Goal: Task Accomplishment & Management: Complete application form

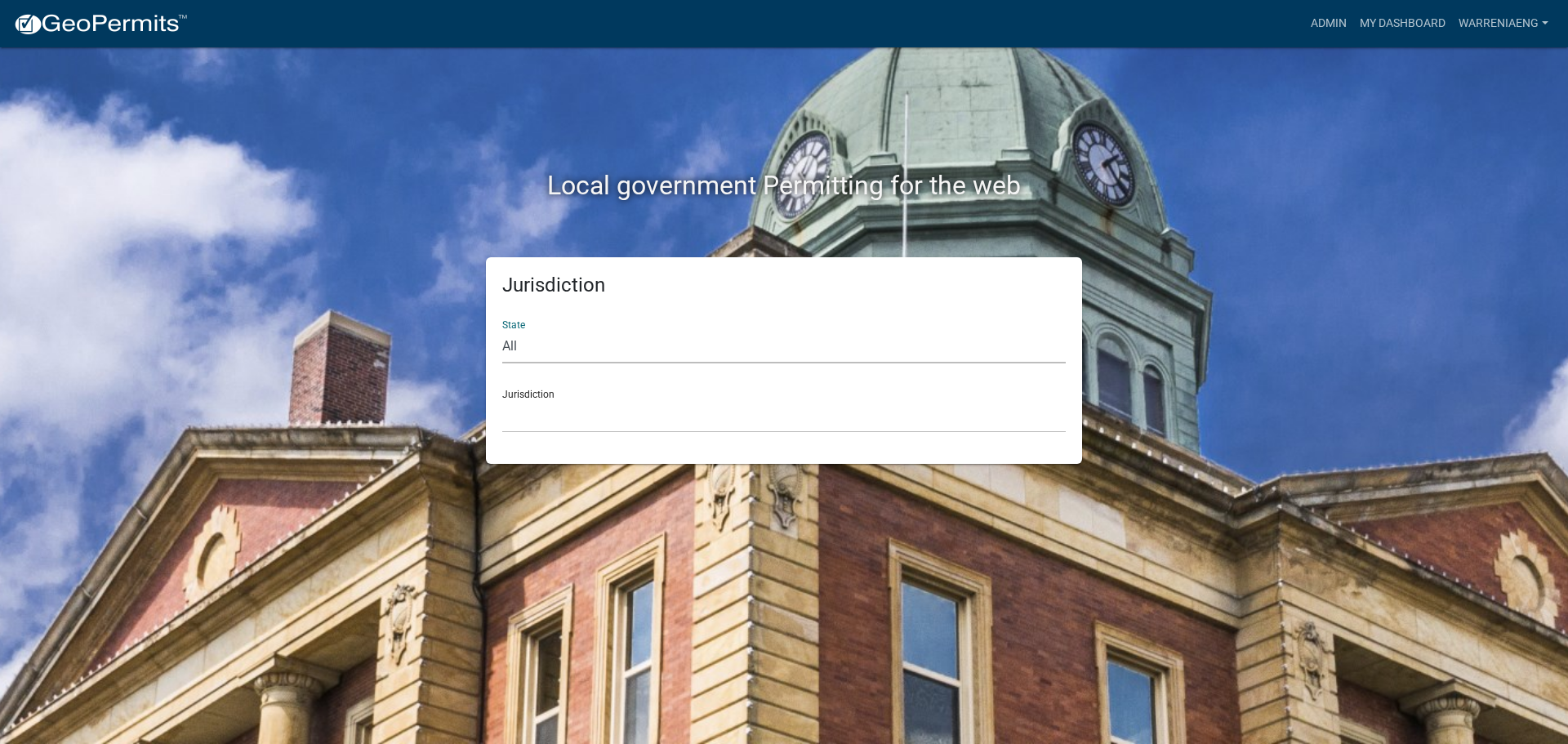
click at [759, 350] on select "All [US_STATE] [US_STATE] [US_STATE] [US_STATE] [US_STATE] [US_STATE] [US_STATE…" at bounding box center [784, 347] width 563 height 34
select select "[US_STATE]"
click at [502, 330] on select "All [US_STATE] [US_STATE] [US_STATE] [US_STATE] [US_STATE] [US_STATE] [US_STATE…" at bounding box center [784, 347] width 563 height 34
click at [634, 414] on select "[GEOGRAPHIC_DATA], [US_STATE] [GEOGRAPHIC_DATA], [US_STATE] [GEOGRAPHIC_DATA], …" at bounding box center [784, 416] width 563 height 34
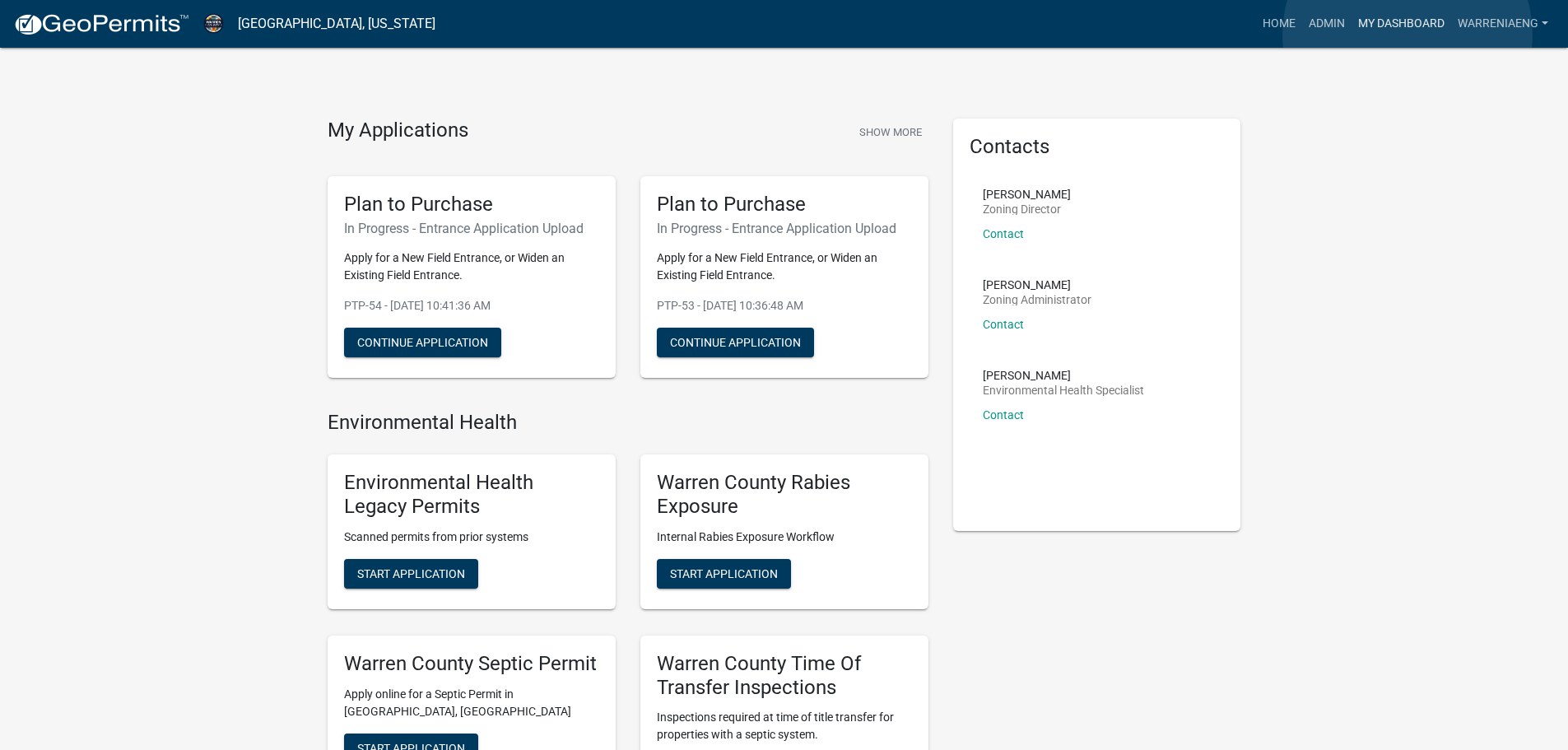
click at [1408, 35] on link "My Dashboard" at bounding box center [1402, 24] width 100 height 31
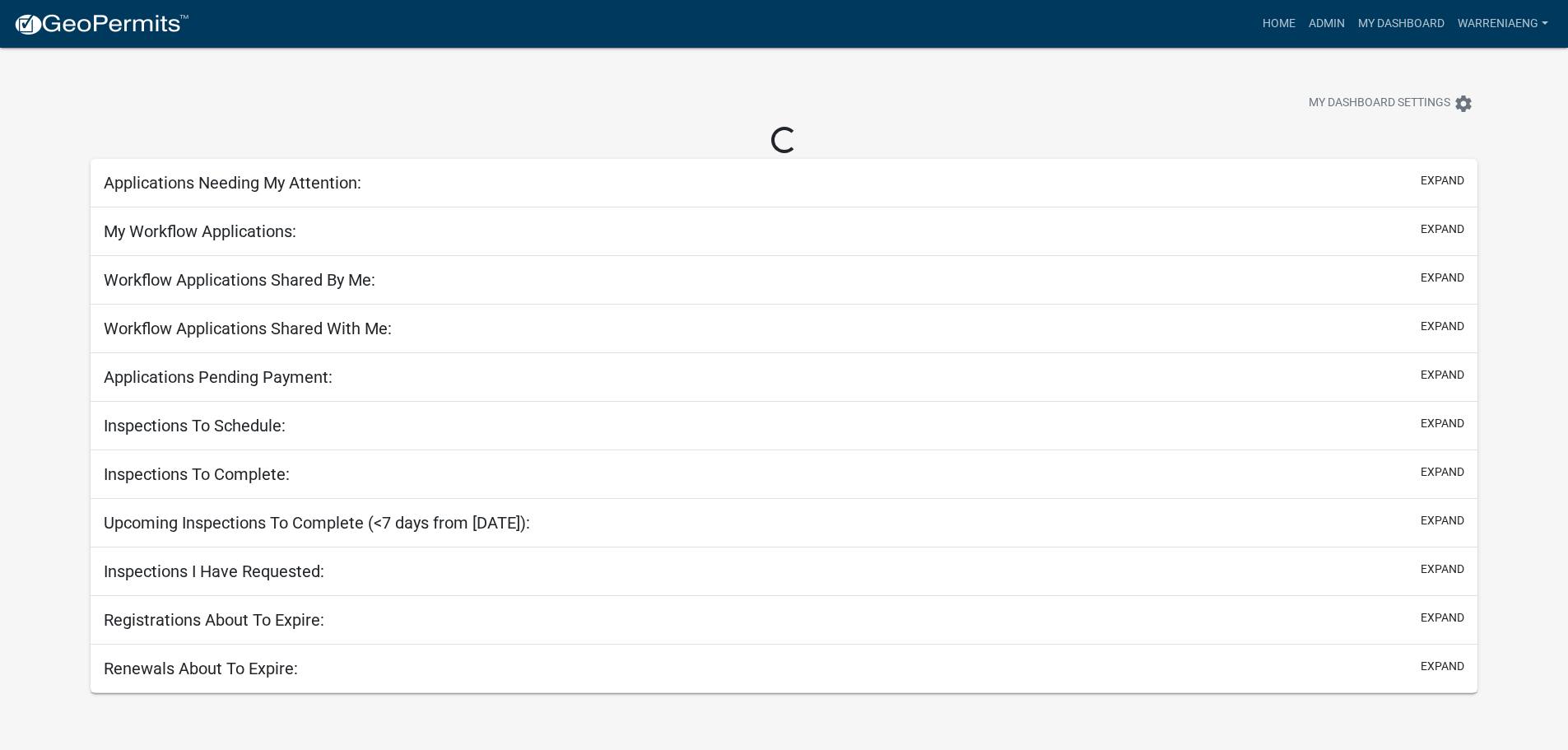
select select "3: 100"
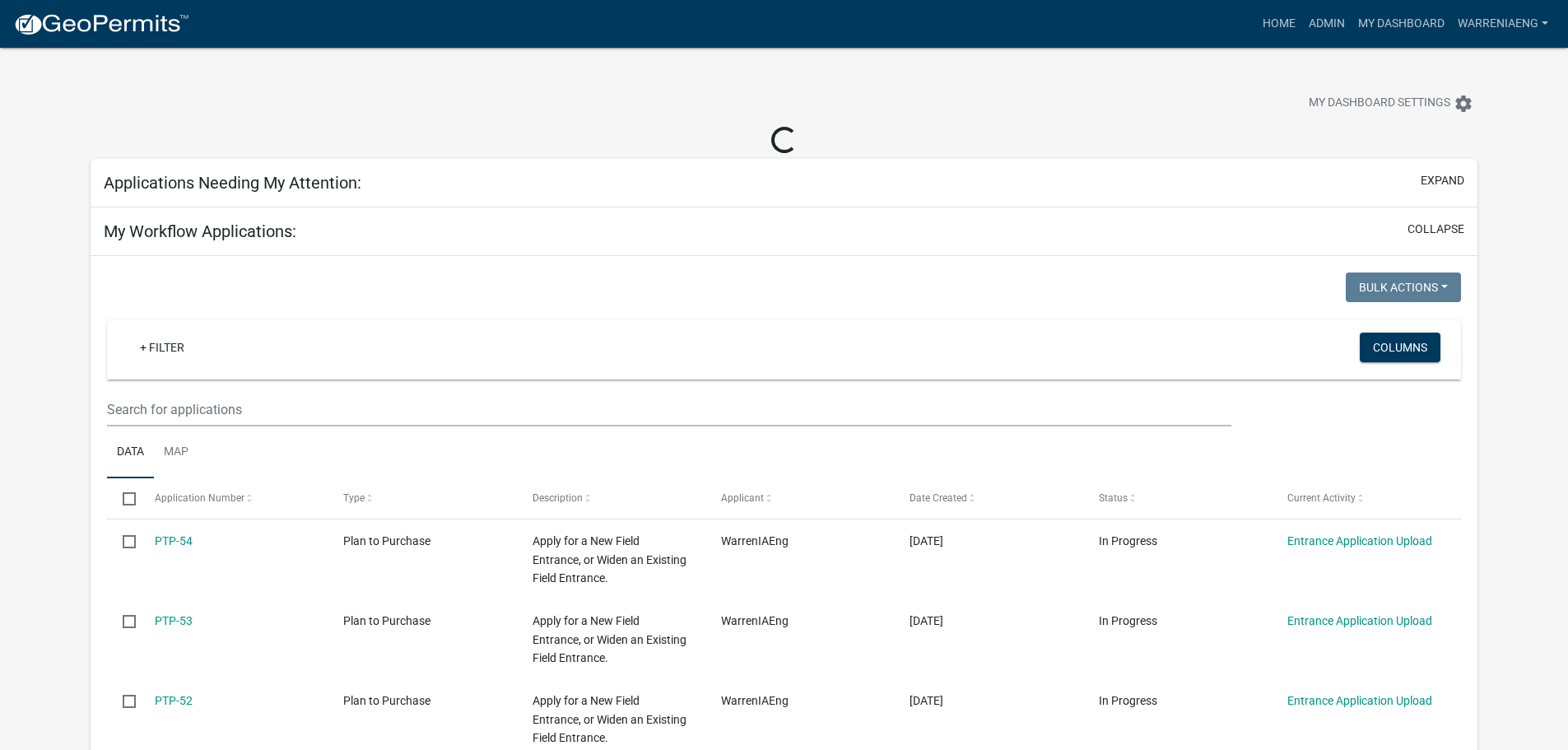
select select "2: 50"
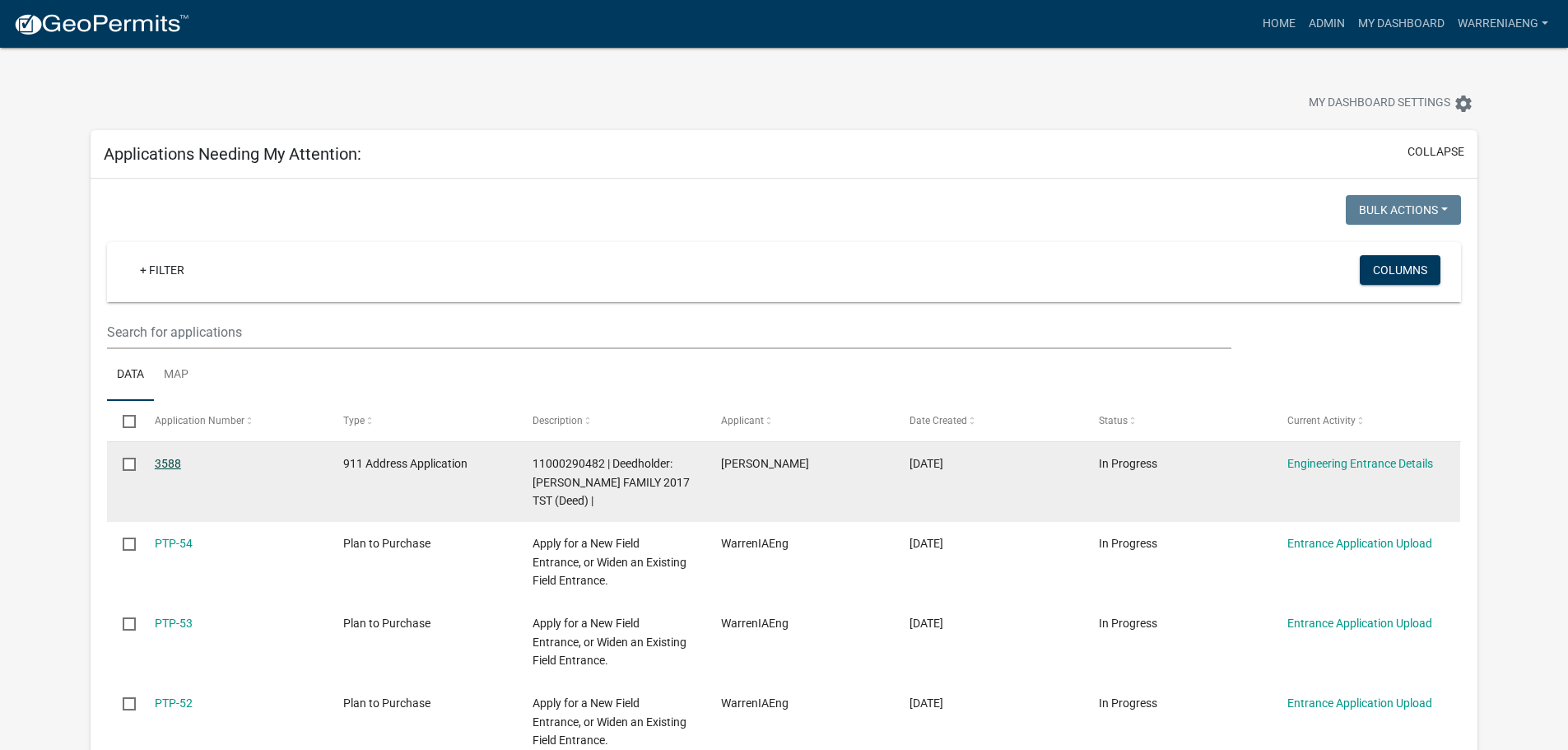
click at [172, 467] on link "3588" at bounding box center [168, 463] width 26 height 13
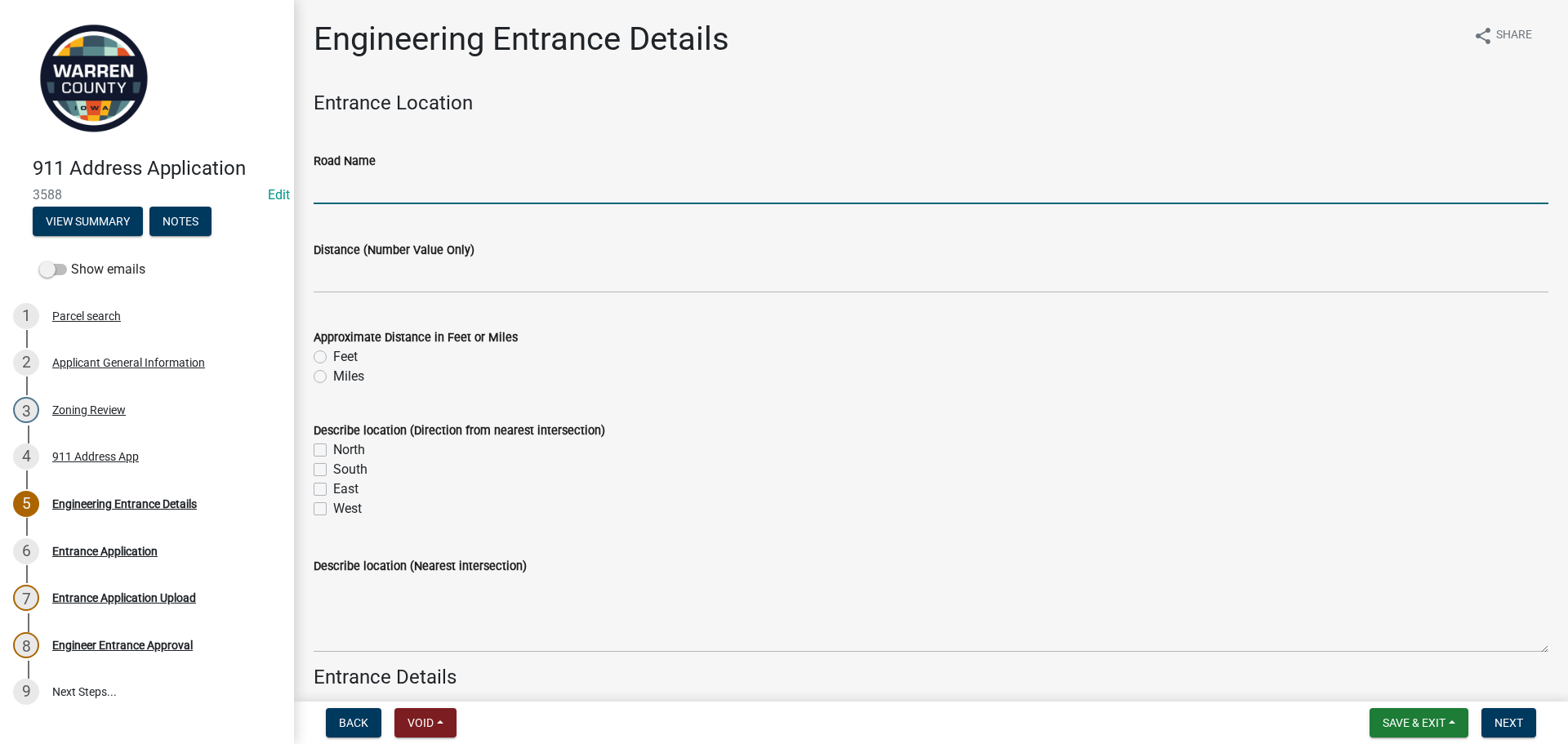
click at [471, 187] on input "Road Name" at bounding box center [930, 187] width 1234 height 34
type input "[GEOGRAPHIC_DATA]"
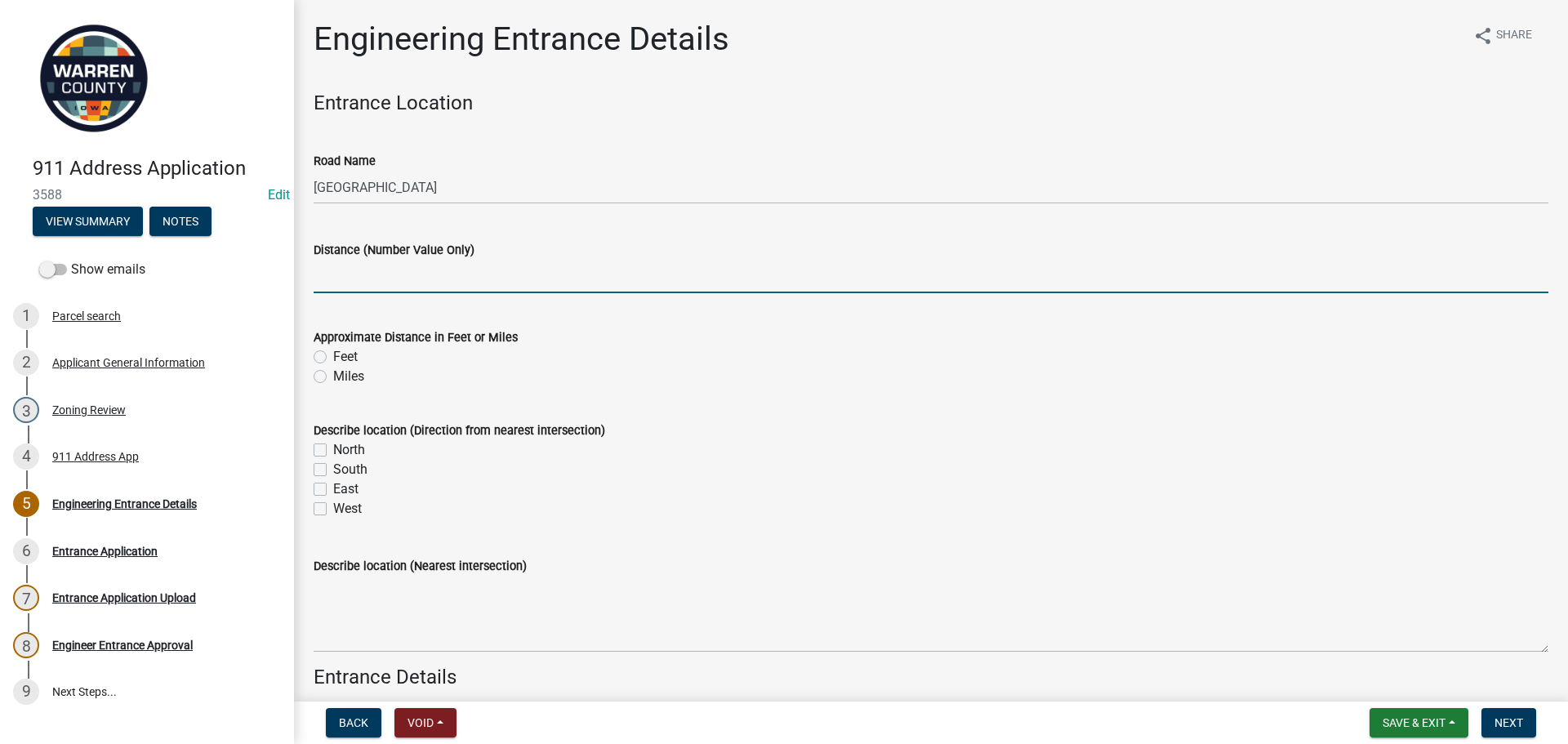
click at [448, 273] on input "text" at bounding box center [930, 277] width 1234 height 34
type input "0.25"
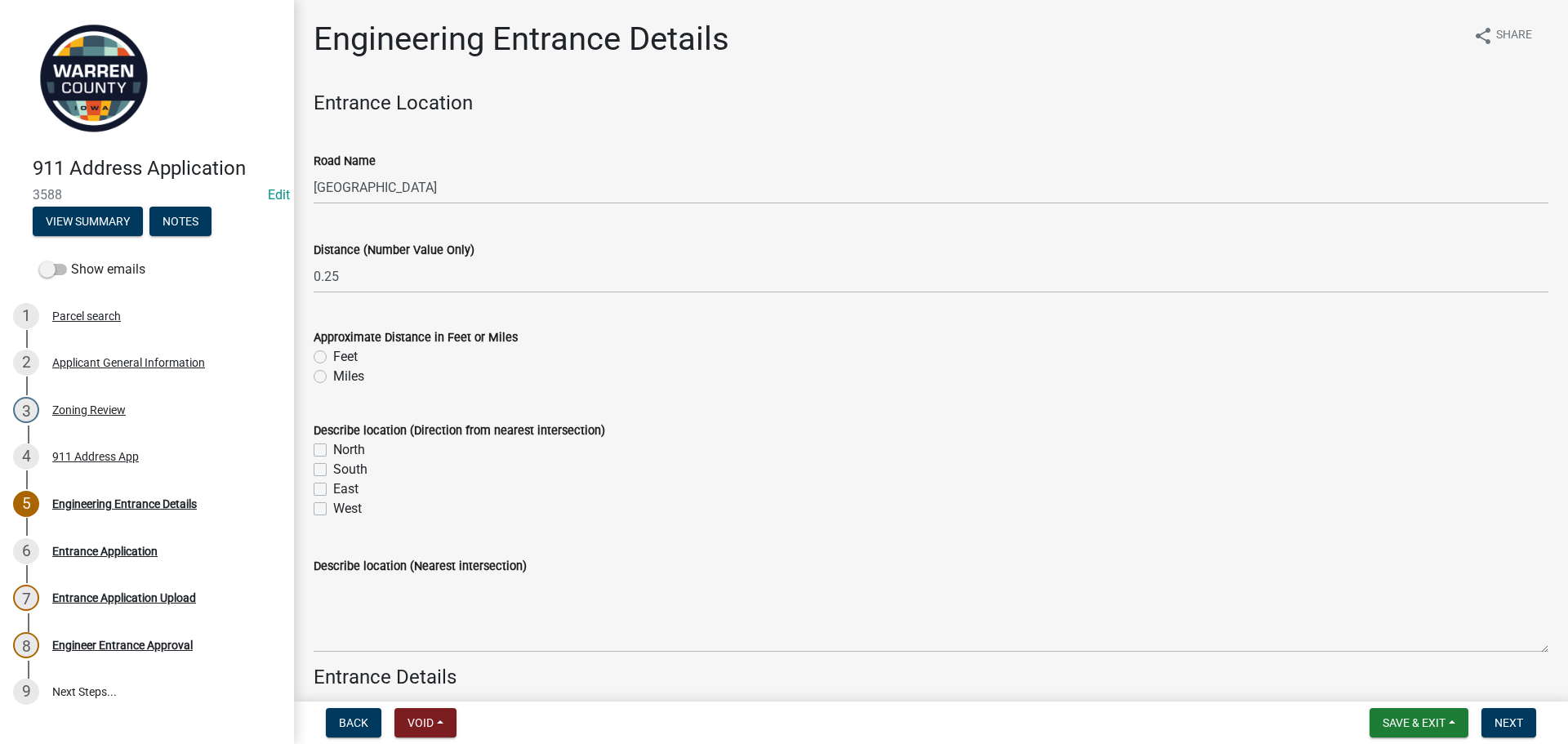
click at [333, 377] on label "Miles" at bounding box center [348, 376] width 31 height 20
click at [333, 377] on input "Miles" at bounding box center [338, 372] width 10 height 10
radio input "true"
click at [333, 472] on label "South" at bounding box center [350, 469] width 35 height 20
click at [333, 471] on input "South" at bounding box center [338, 464] width 10 height 10
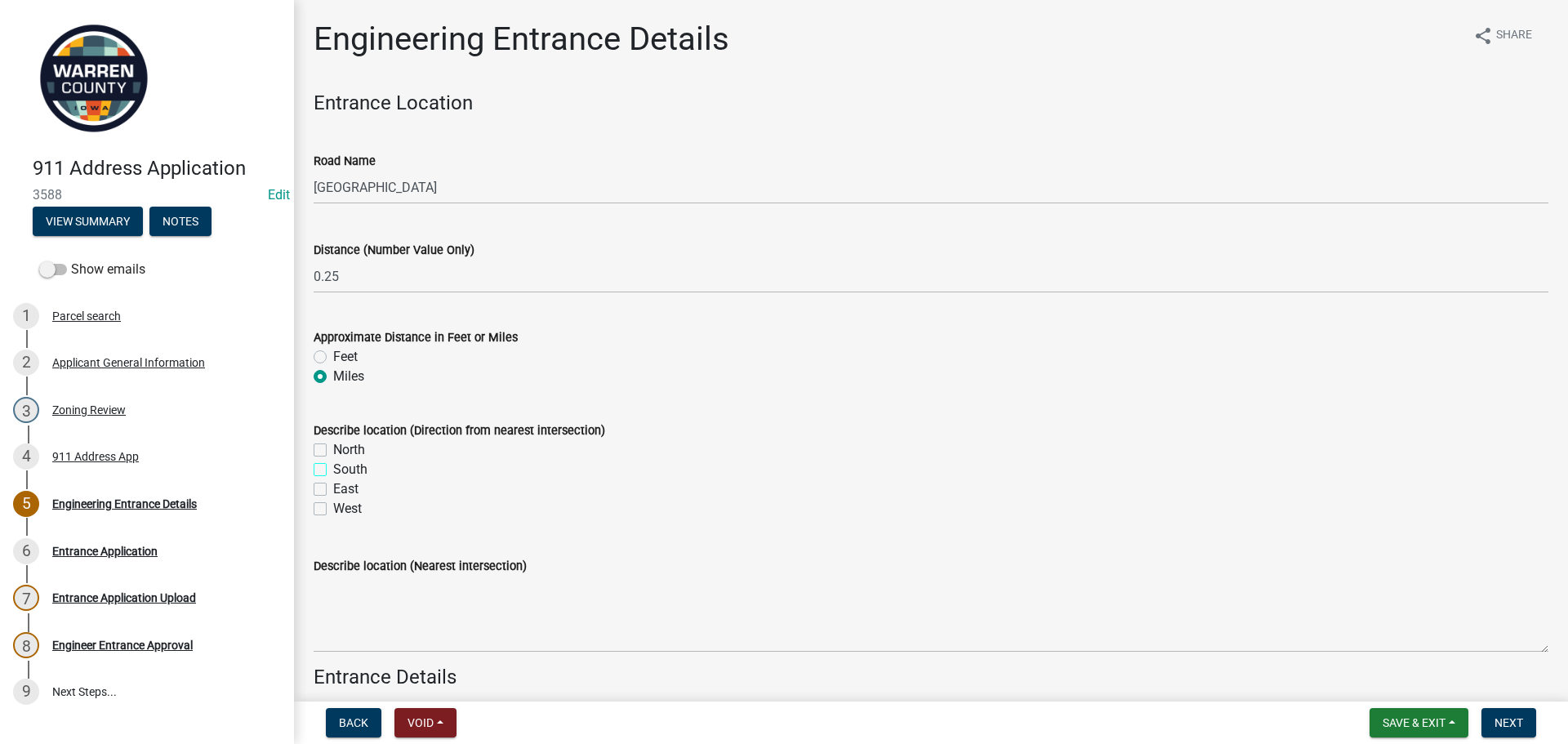
checkbox input "true"
checkbox input "false"
checkbox input "true"
checkbox input "false"
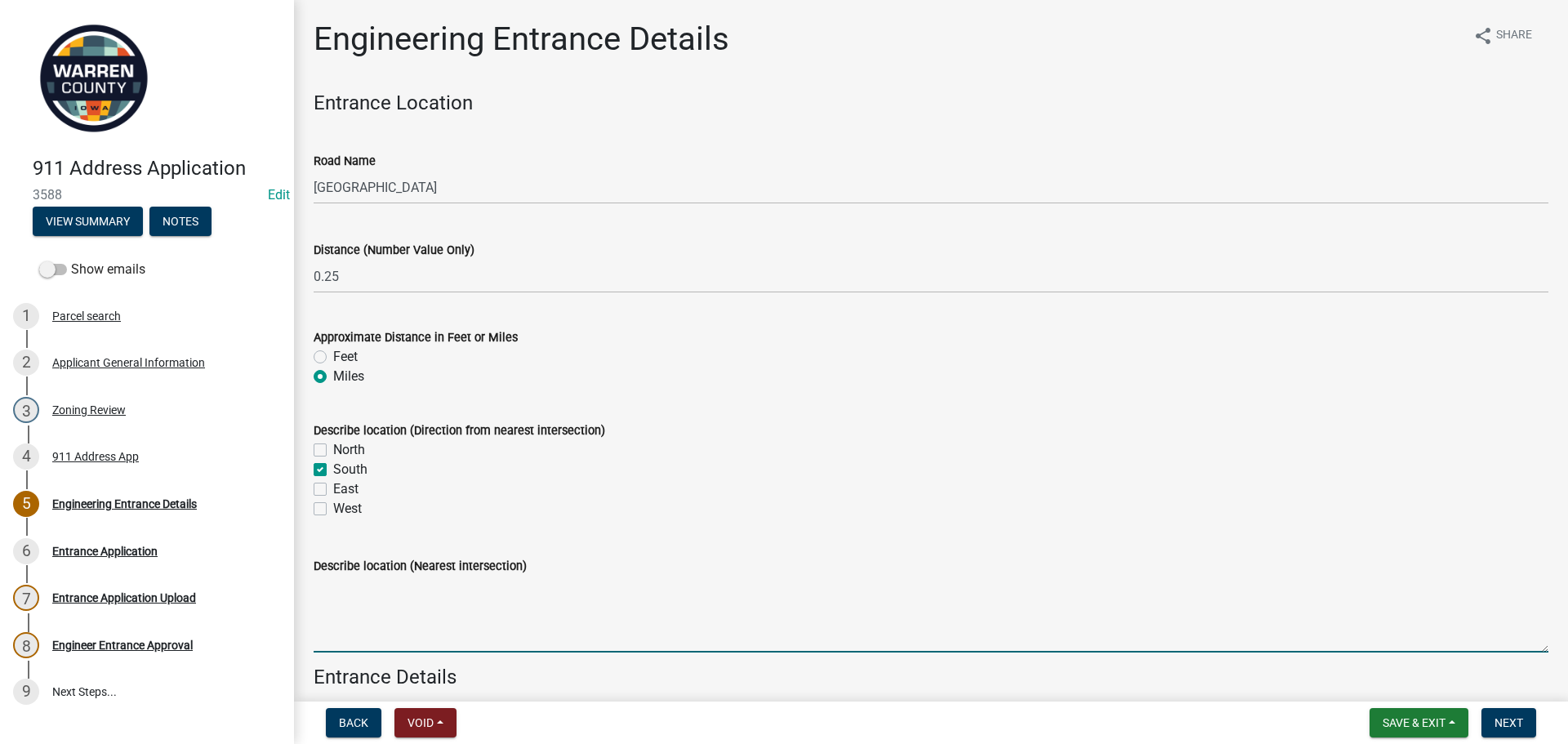
click at [350, 601] on textarea "Describe location (Nearest intersection)" at bounding box center [930, 614] width 1234 height 77
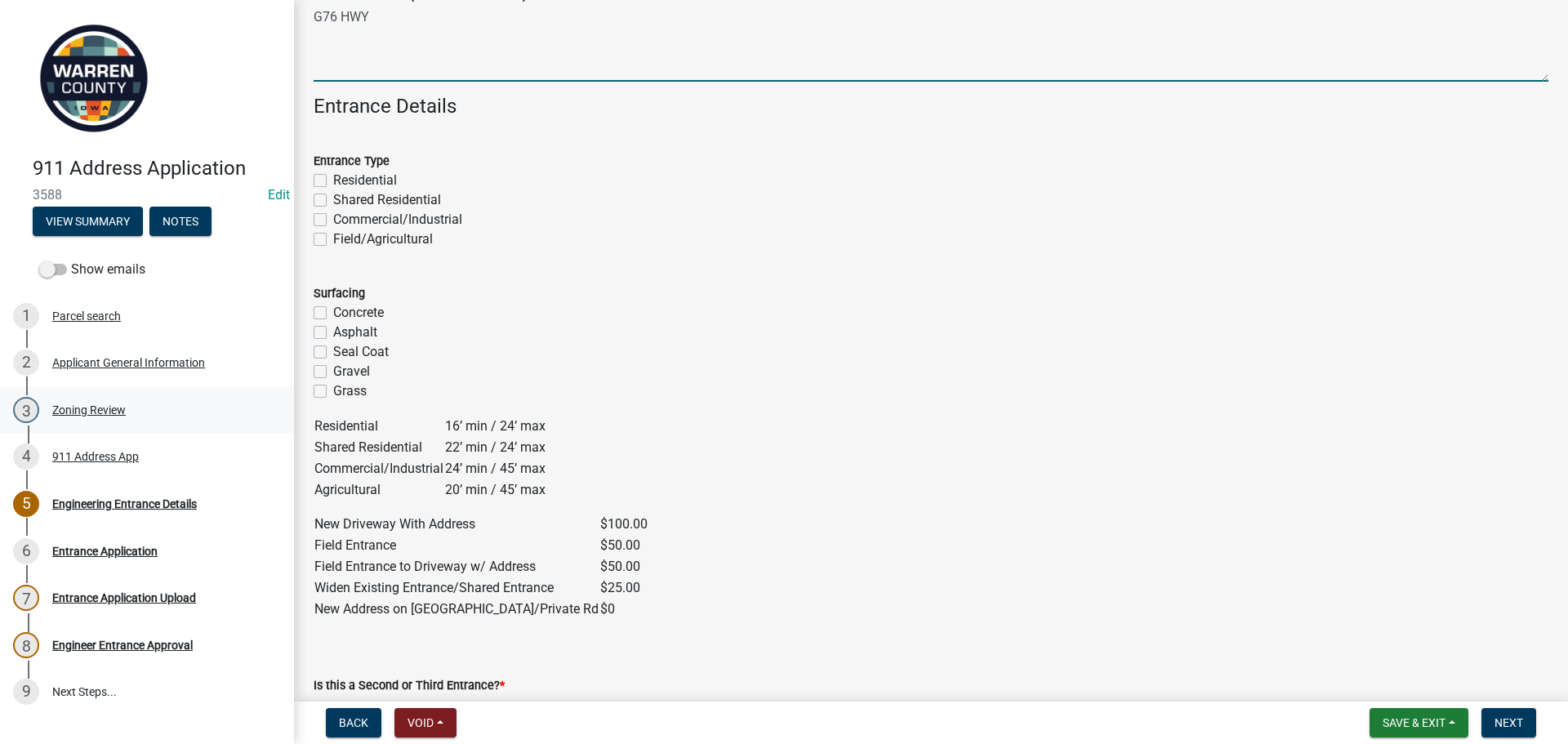
scroll to position [572, 0]
type textarea "G76 HWY"
click at [333, 177] on label "Residential" at bounding box center [365, 180] width 64 height 20
click at [333, 177] on input "Residential" at bounding box center [338, 175] width 10 height 10
checkbox input "true"
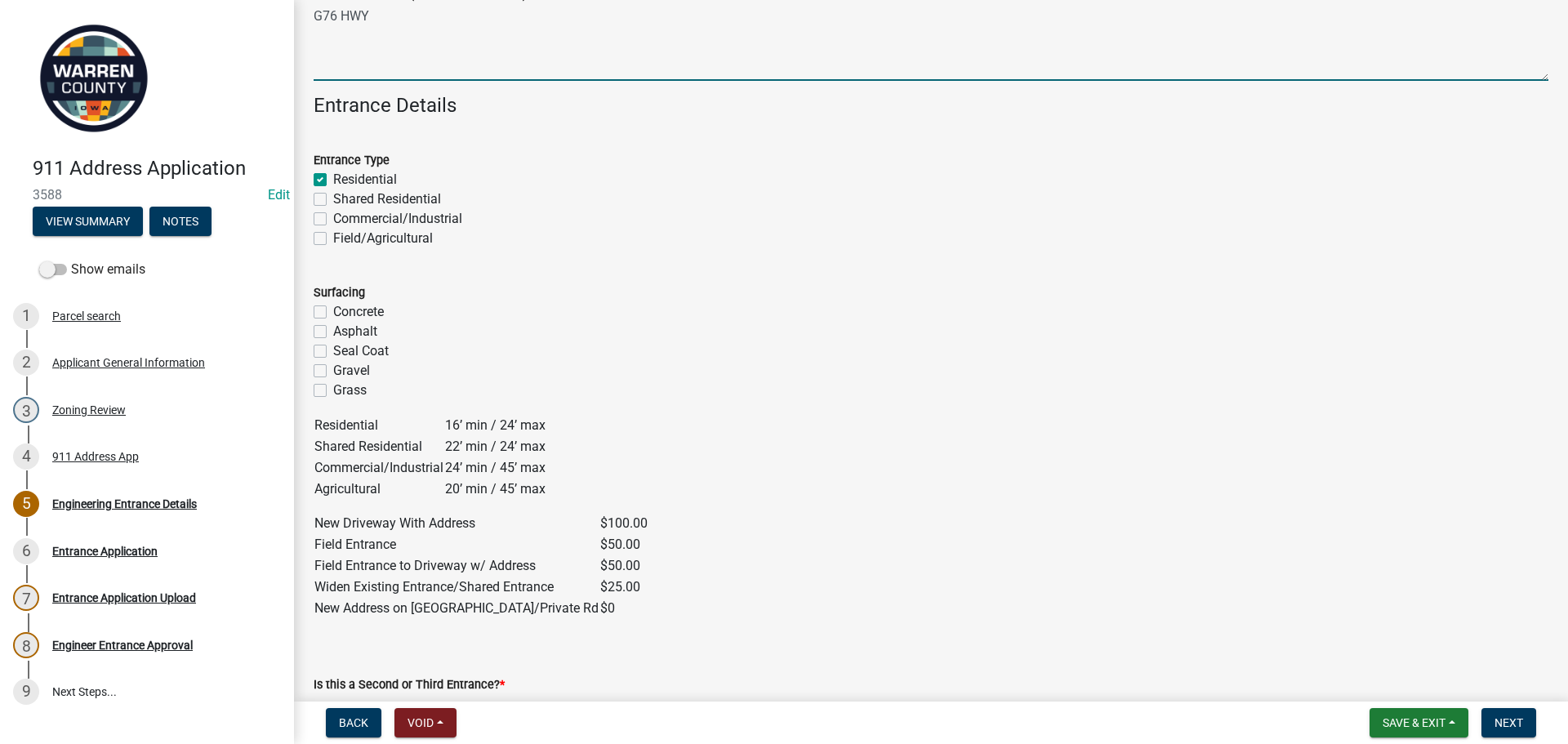
checkbox input "false"
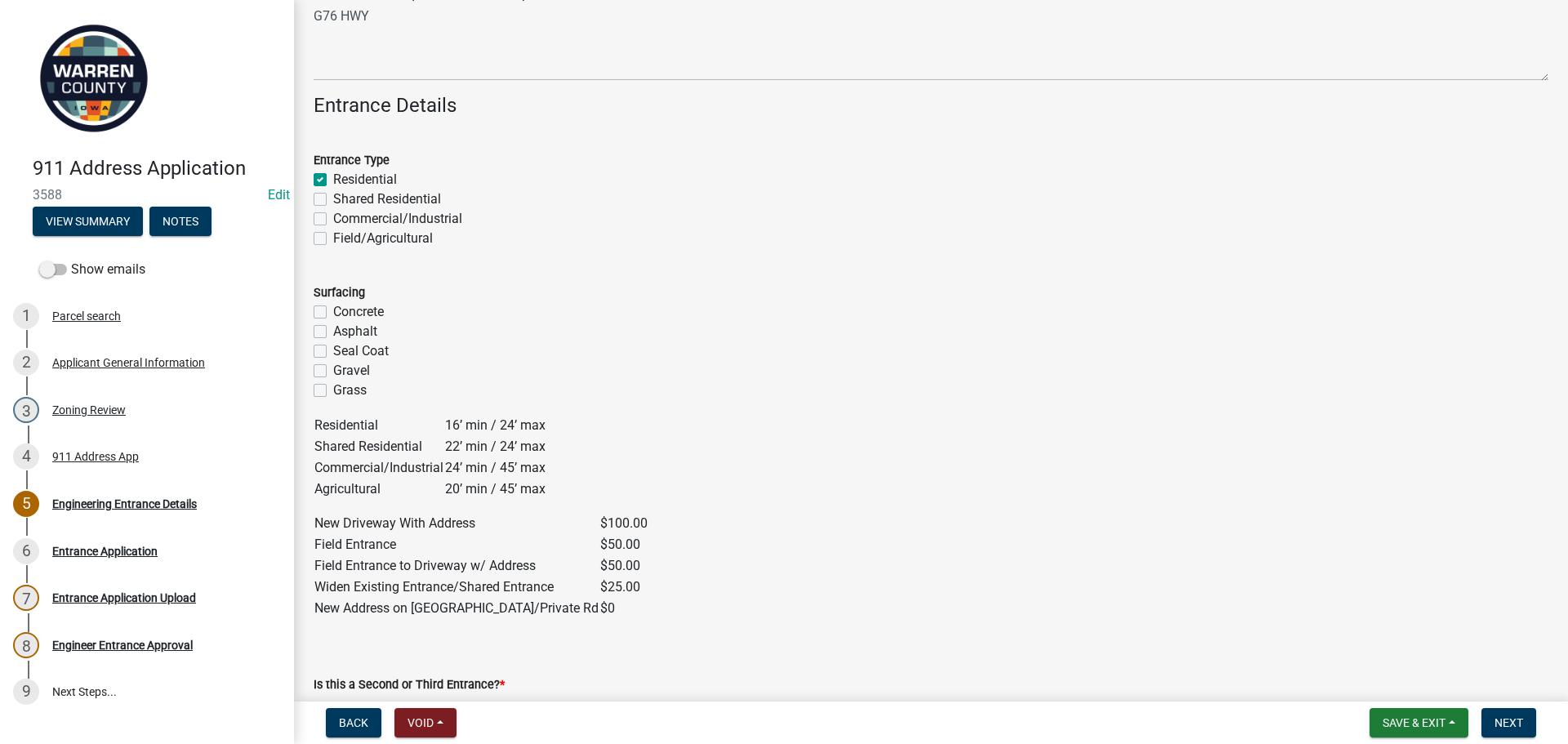
click at [333, 370] on label "Gravel" at bounding box center [351, 371] width 36 height 20
click at [333, 370] on input "Gravel" at bounding box center [338, 366] width 10 height 10
checkbox input "true"
checkbox input "false"
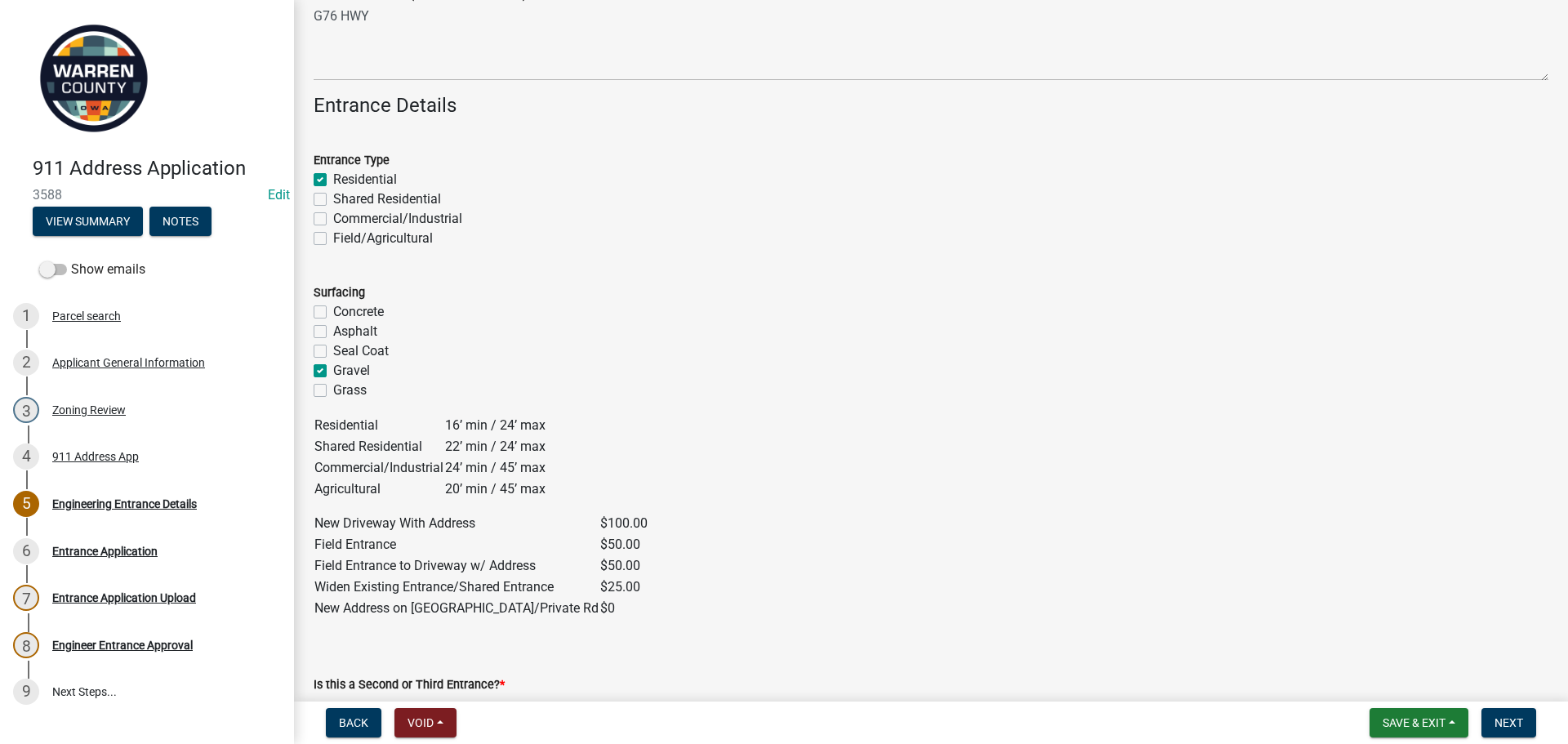
checkbox input "false"
checkbox input "true"
checkbox input "false"
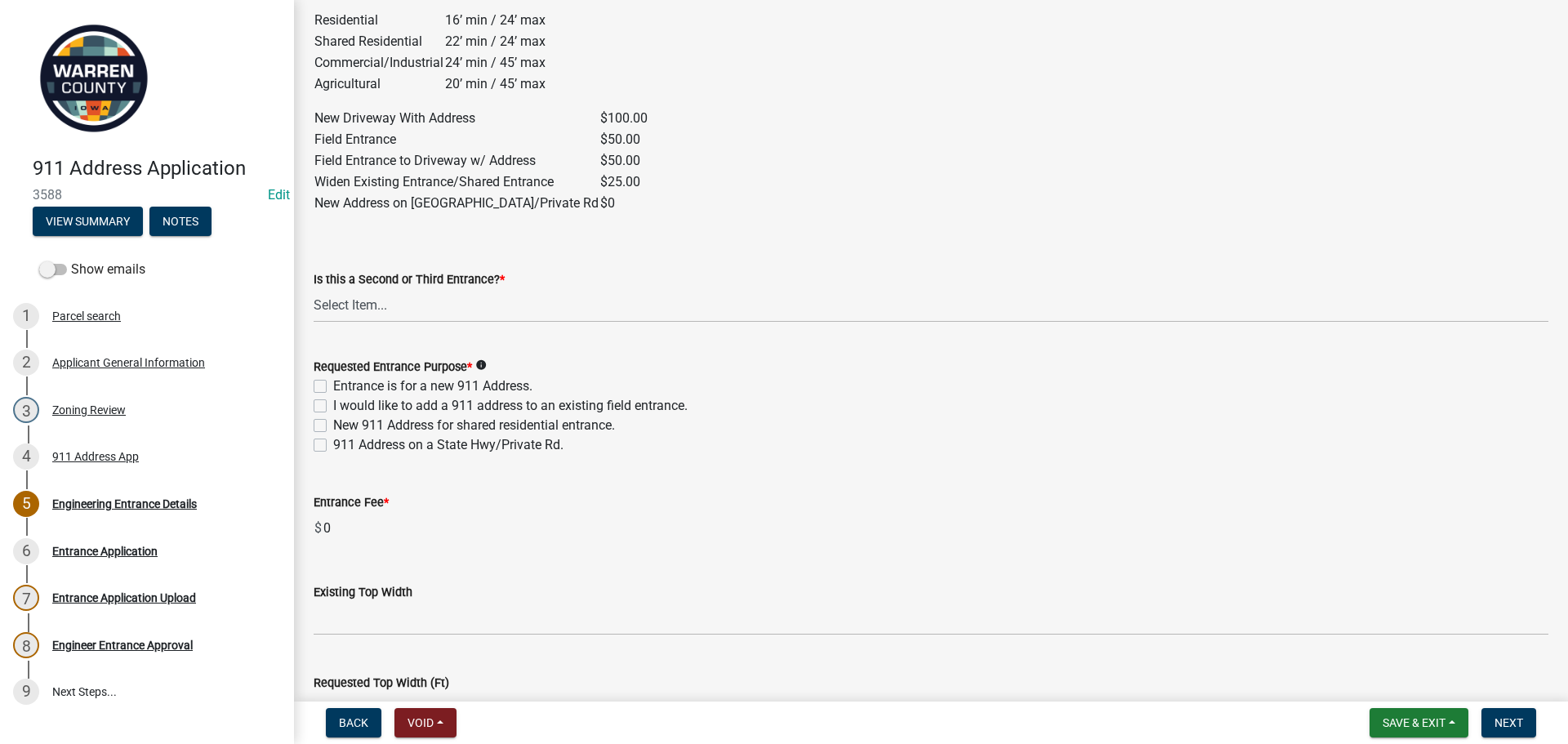
scroll to position [980, 0]
click at [392, 298] on select "Select Item... Yes No" at bounding box center [930, 302] width 1234 height 34
click at [313, 285] on select "Select Item... Yes No" at bounding box center [930, 302] width 1234 height 34
select select "5300d118-efaf-4d36-bbc3-62d1d2d0e61b"
click at [333, 383] on label "Entrance is for a new 911 Address." at bounding box center [432, 383] width 199 height 20
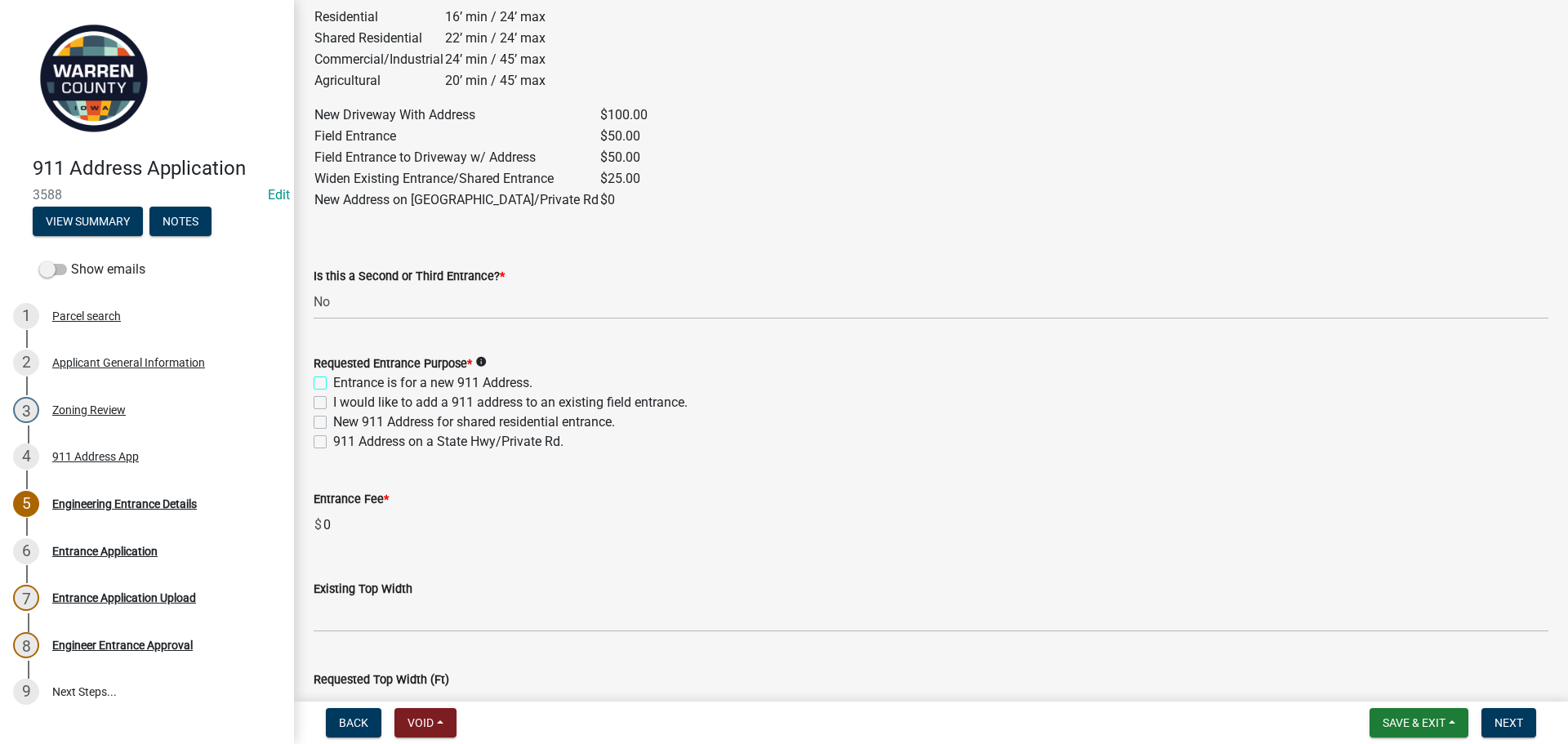
click at [333, 383] on input "Entrance is for a new 911 Address." at bounding box center [338, 378] width 10 height 10
checkbox input "true"
checkbox input "false"
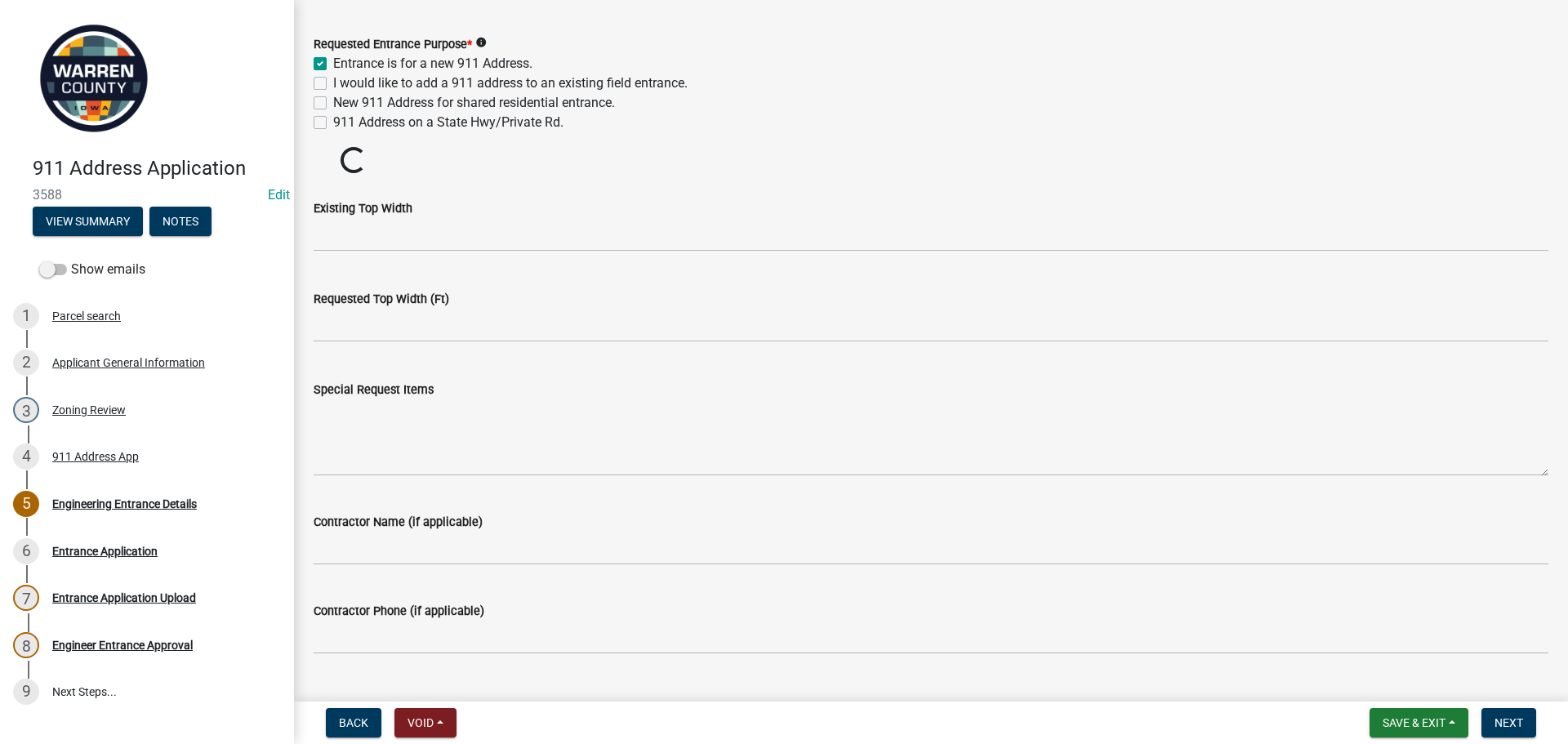
scroll to position [1335, 0]
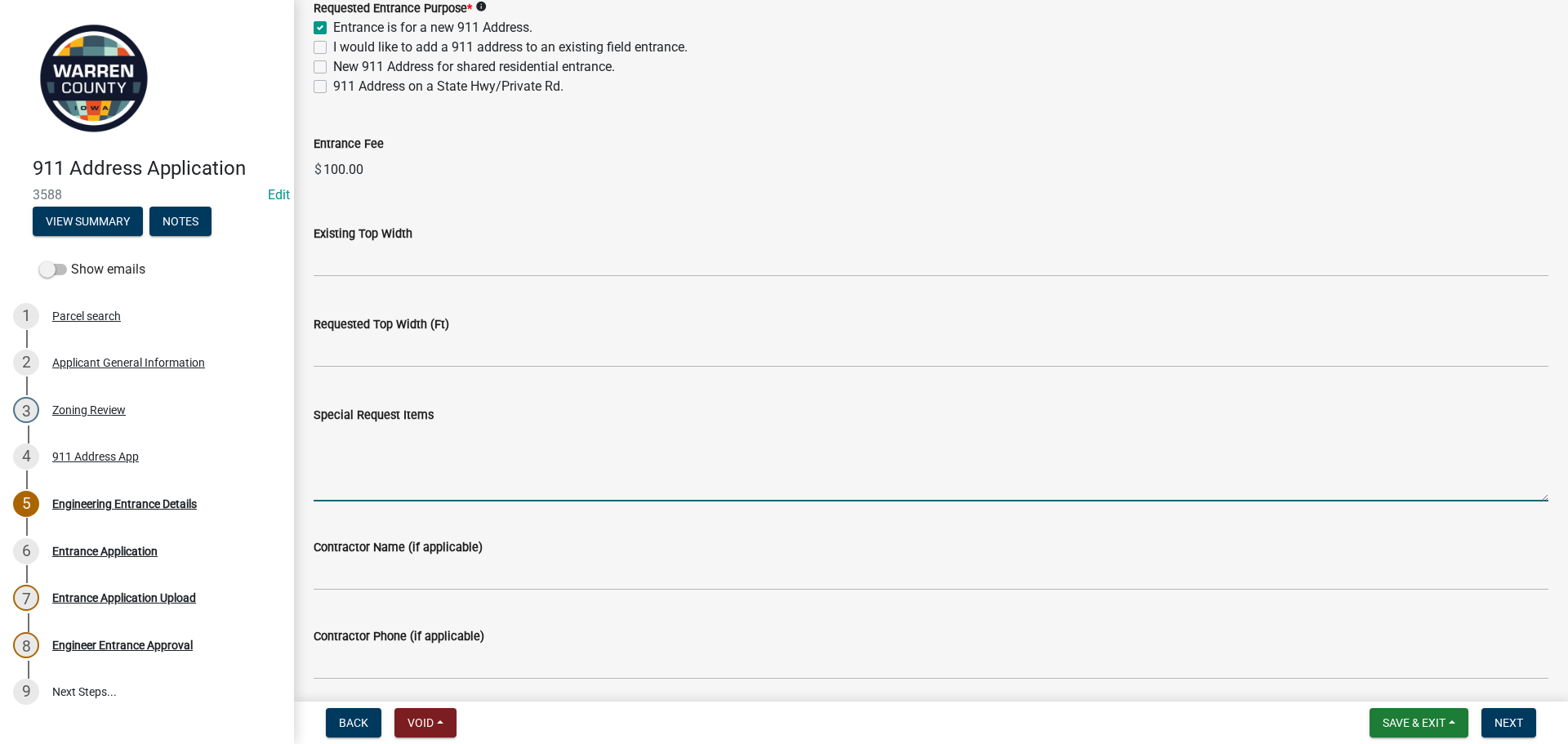
click at [353, 468] on textarea "Special Request Items" at bounding box center [930, 463] width 1234 height 77
click at [1080, 461] on textarea "Will place lath - orange painted - Ready [DATE]" at bounding box center [930, 463] width 1234 height 77
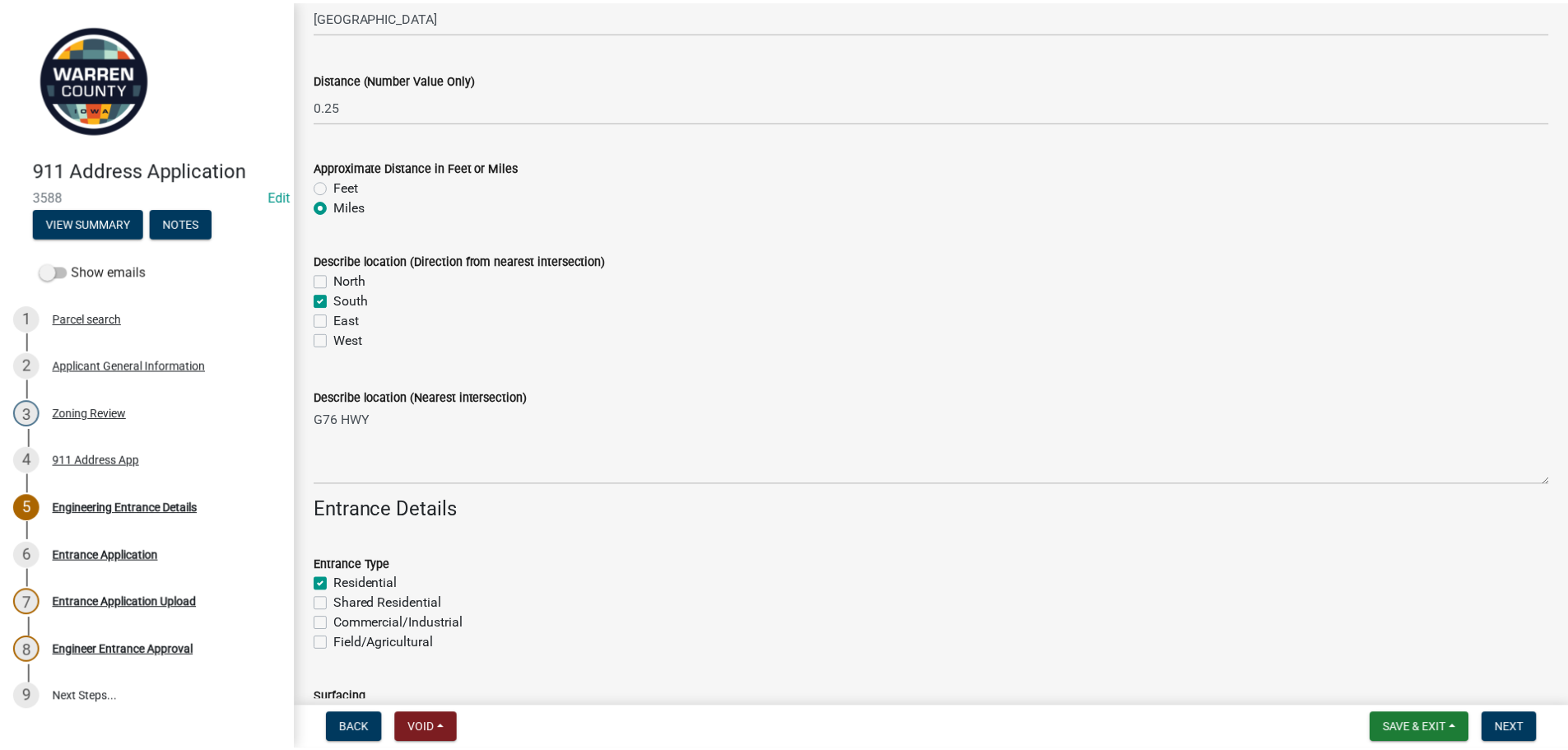
scroll to position [0, 0]
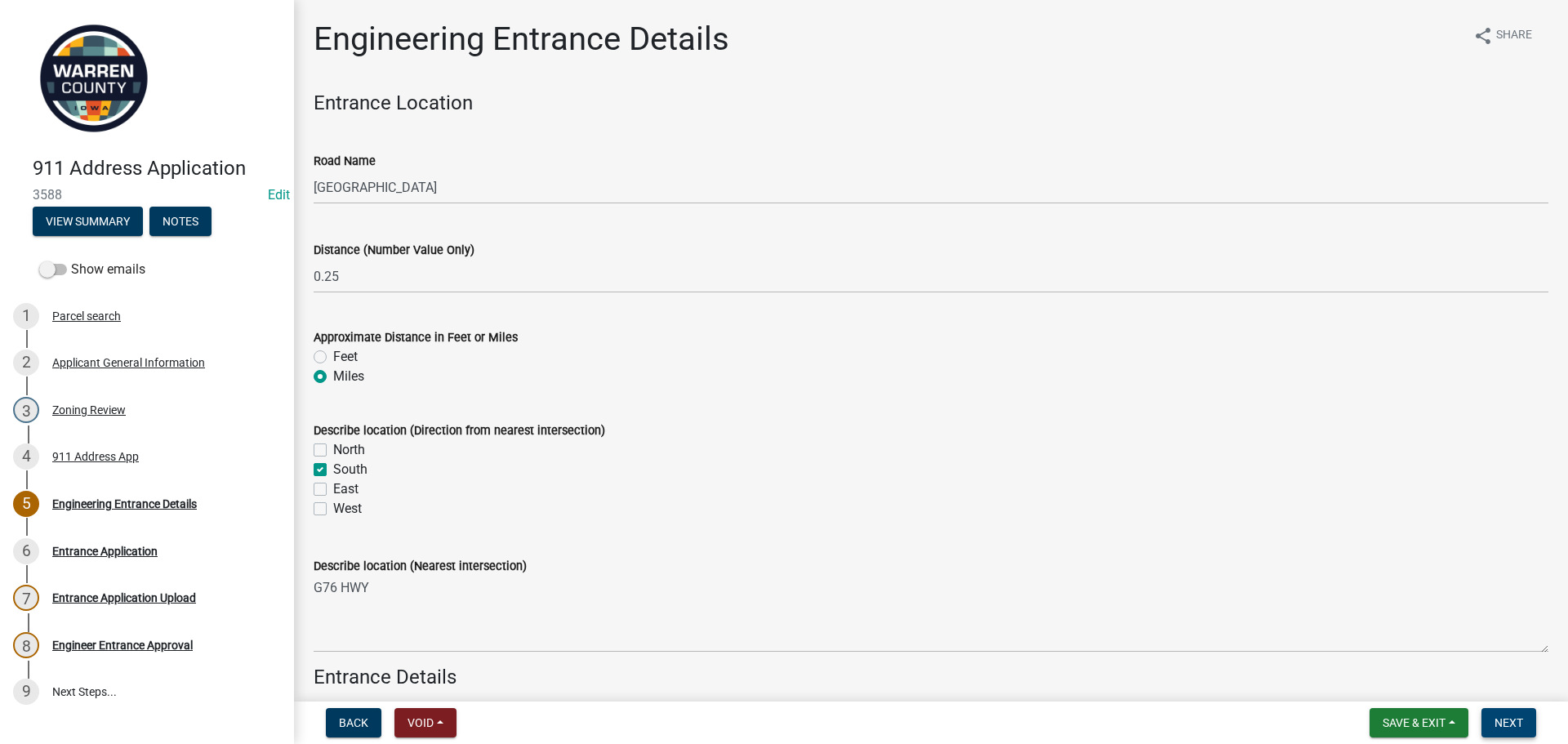
type textarea "Will place lath - orange painted - Ready [DATE]"
click at [1509, 726] on span "Next" at bounding box center [1508, 722] width 29 height 13
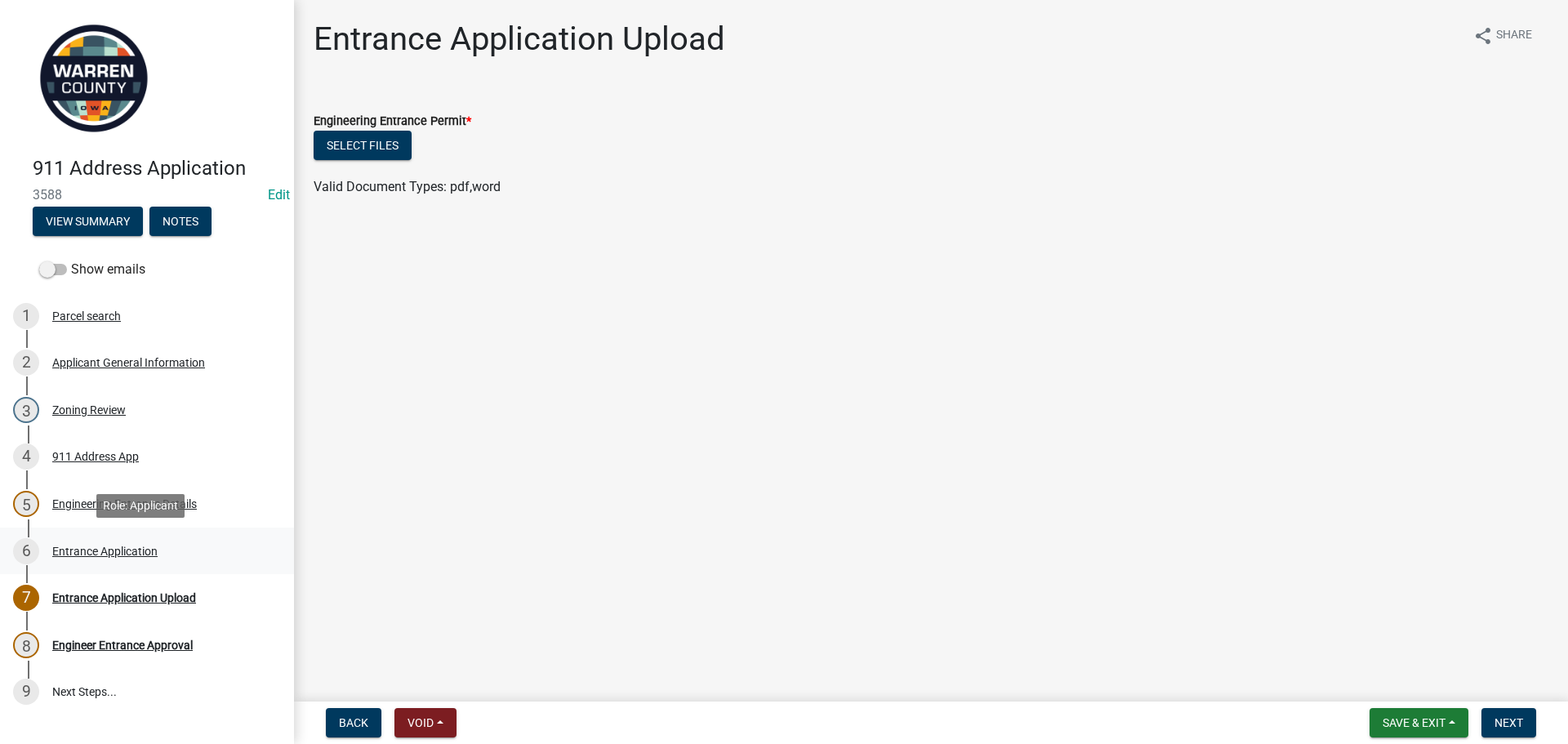
click at [105, 554] on div "Entrance Application" at bounding box center [105, 551] width 106 height 11
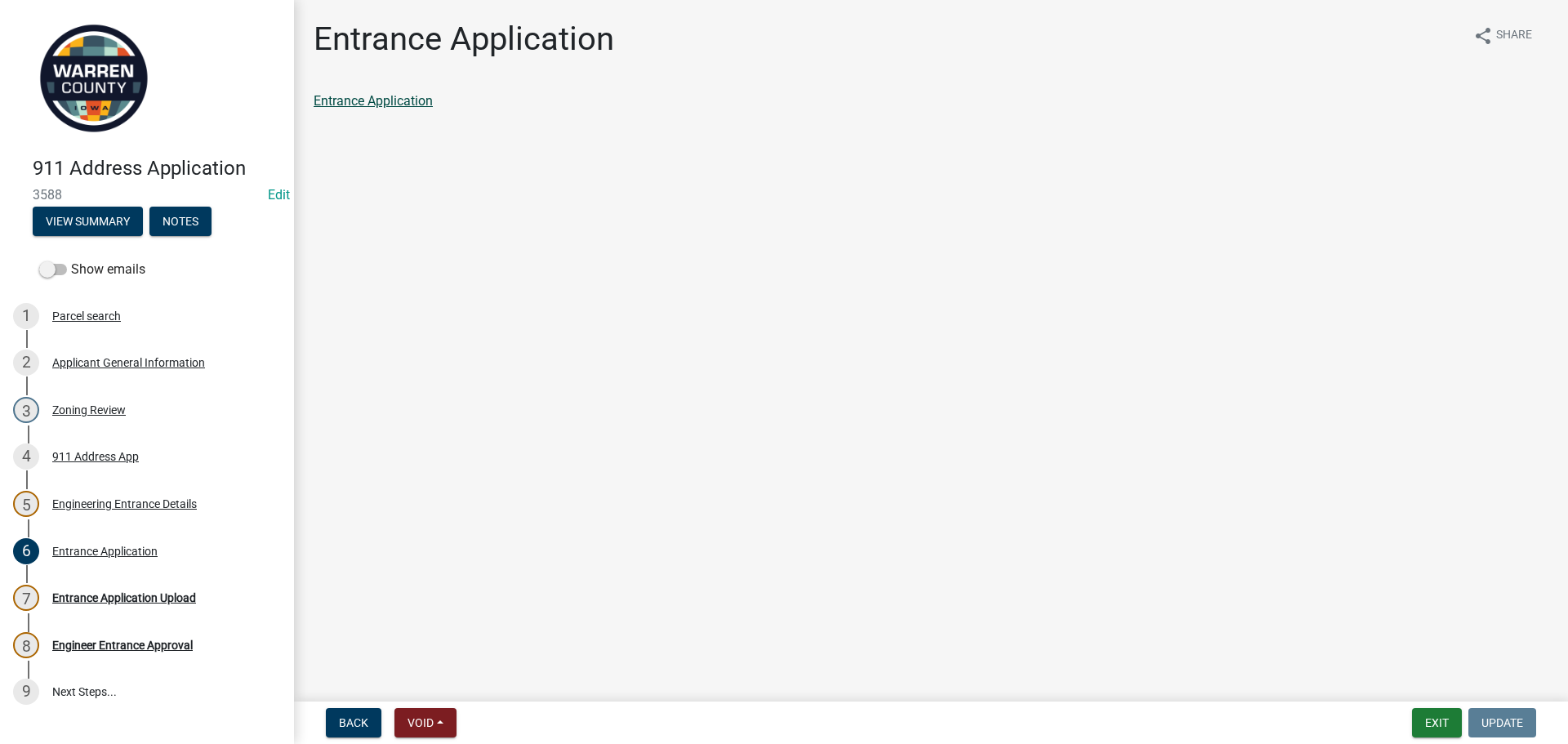
click at [375, 98] on link "Entrance Application" at bounding box center [372, 100] width 119 height 16
click at [132, 600] on div "Entrance Application Upload" at bounding box center [124, 598] width 144 height 11
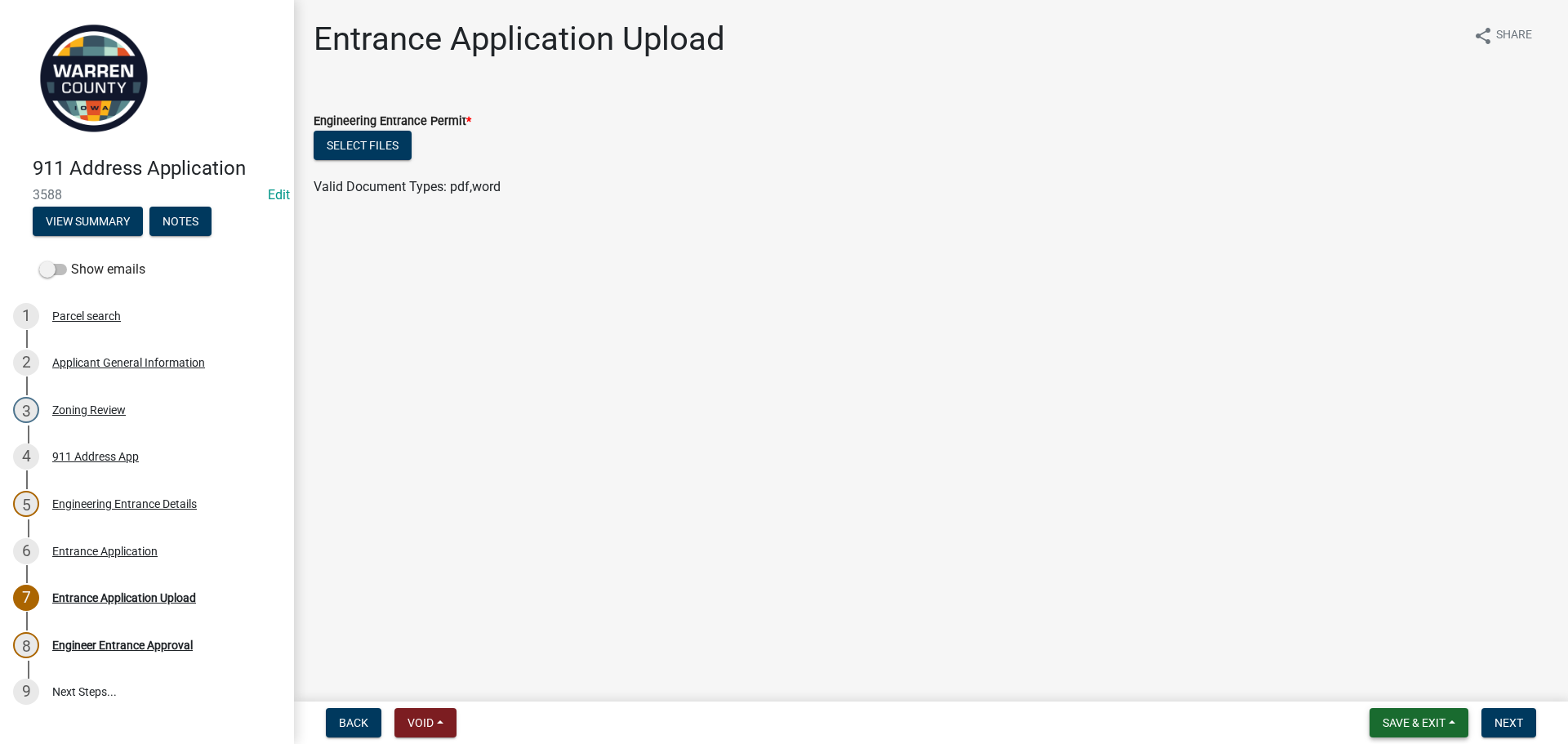
click at [1409, 725] on span "Save & Exit" at bounding box center [1413, 722] width 63 height 13
click at [1406, 670] on button "Save & Exit" at bounding box center [1402, 680] width 131 height 39
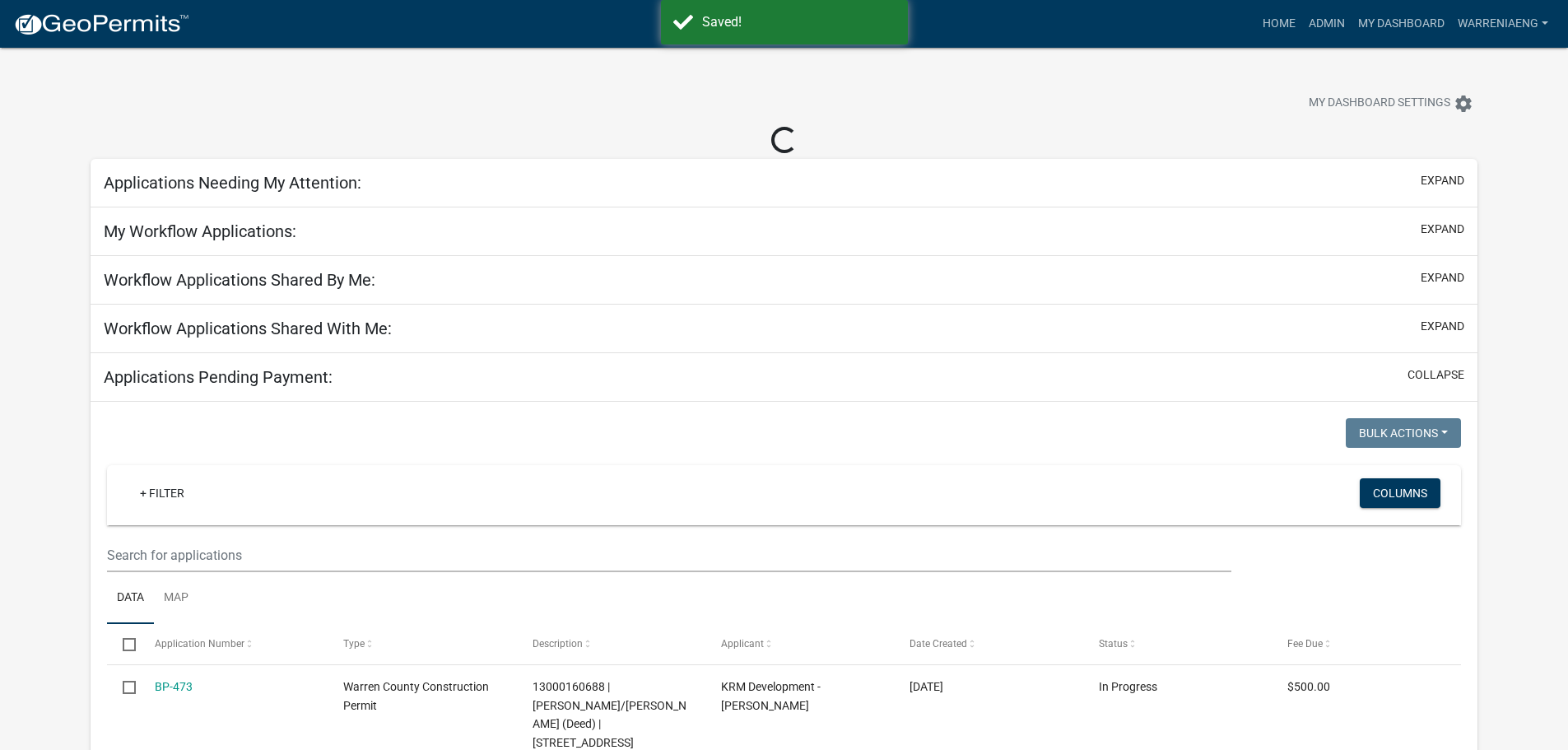
select select "3: 100"
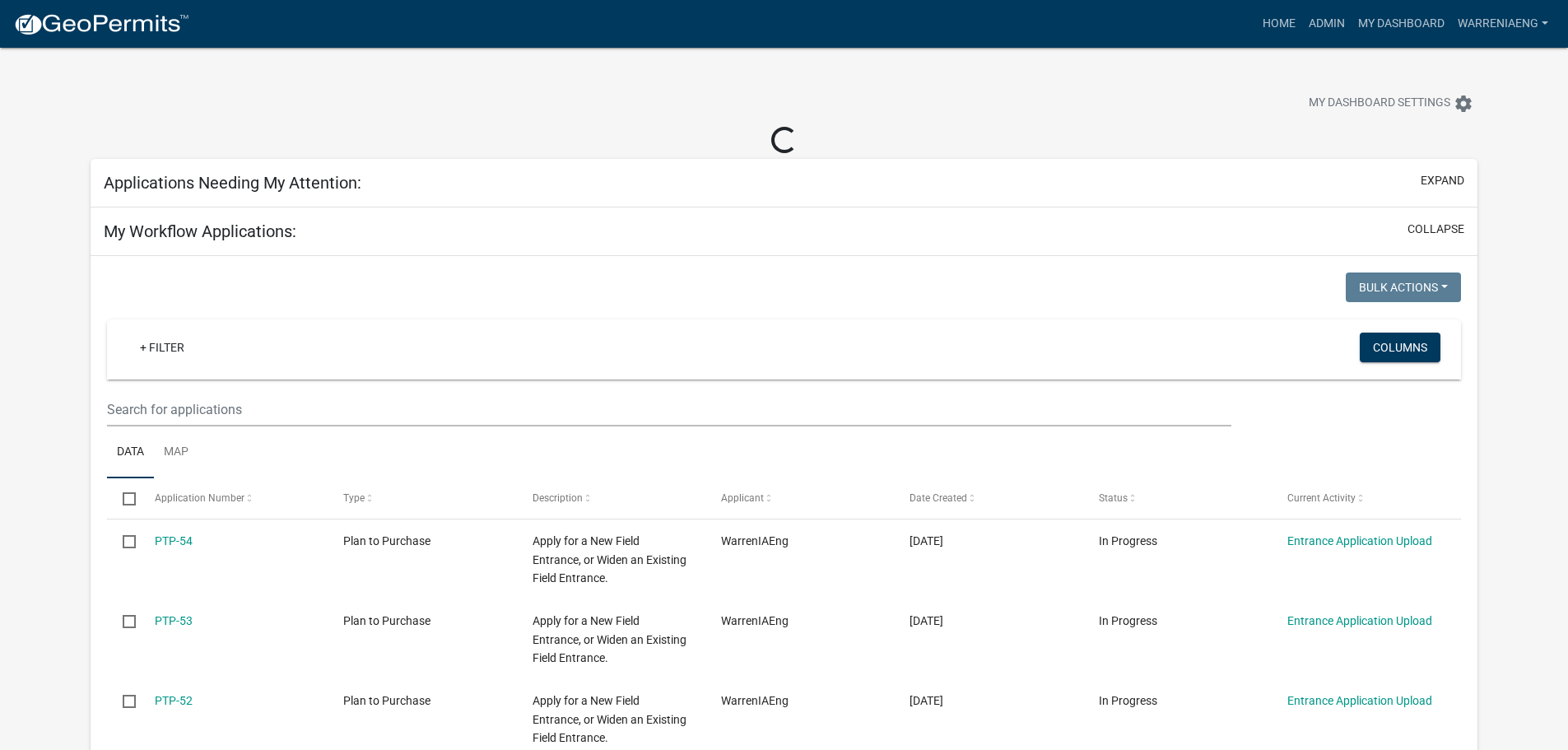
select select "2: 50"
